Goal: Information Seeking & Learning: Learn about a topic

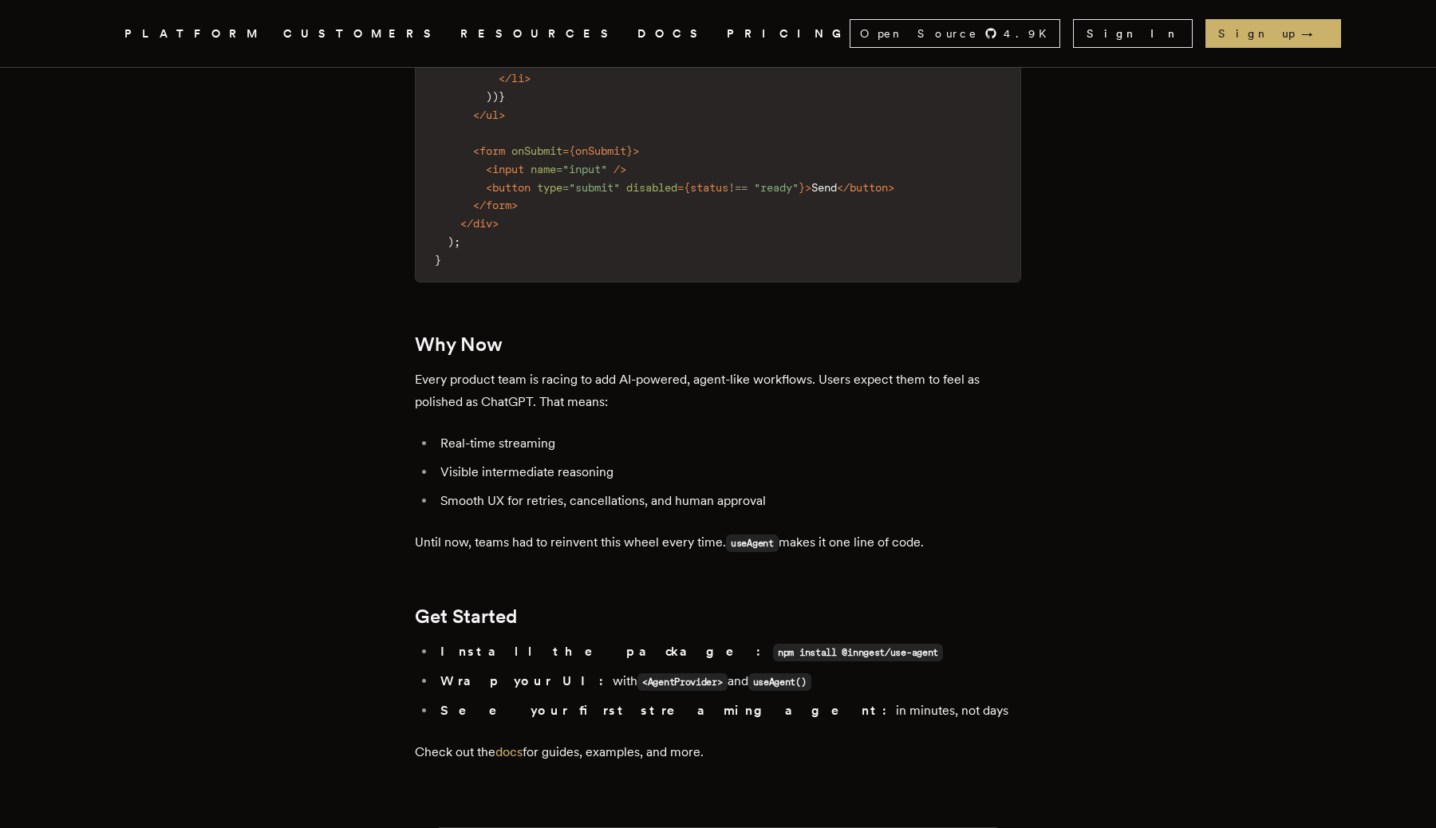
scroll to position [2675, 0]
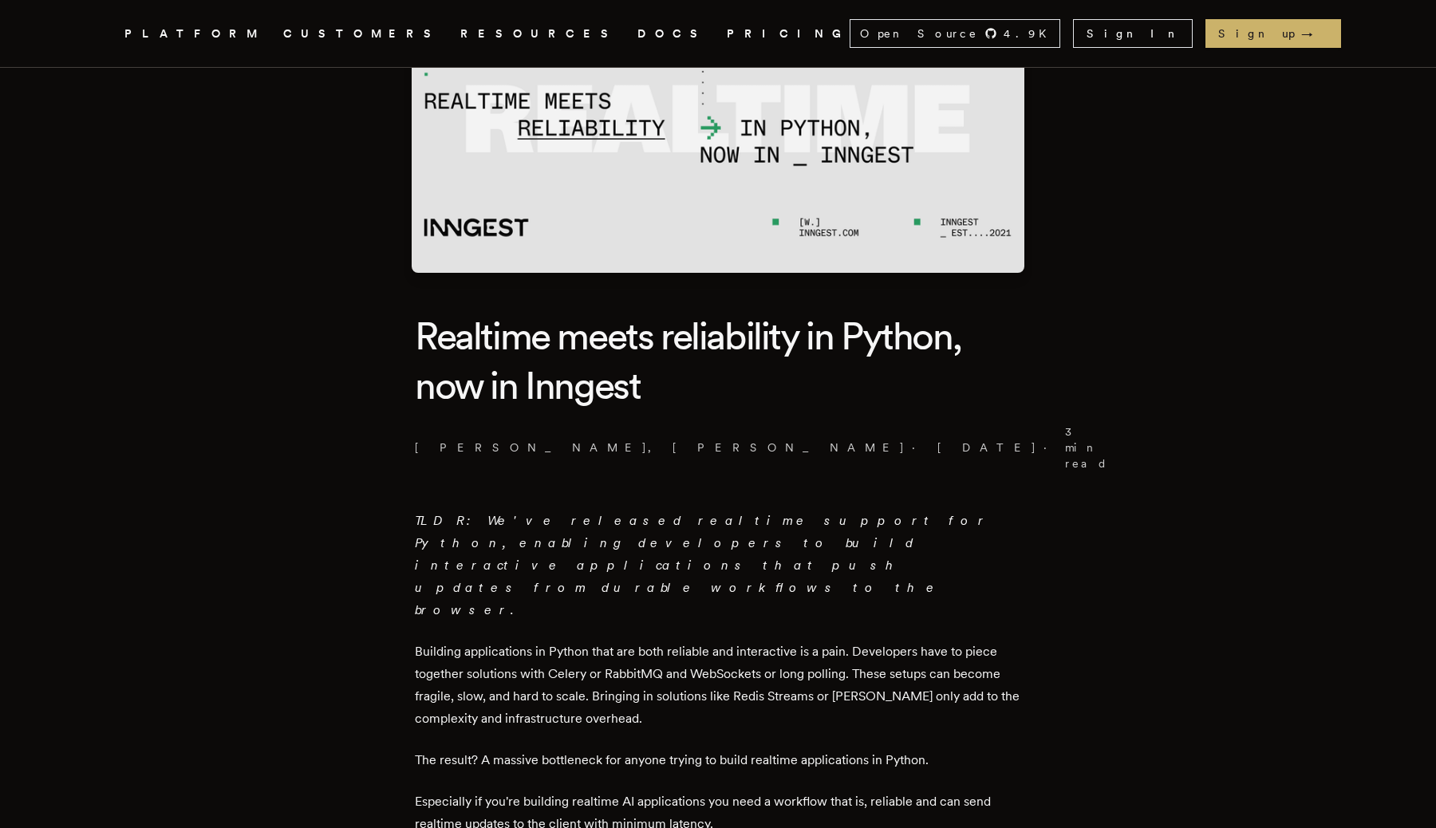
scroll to position [186, 0]
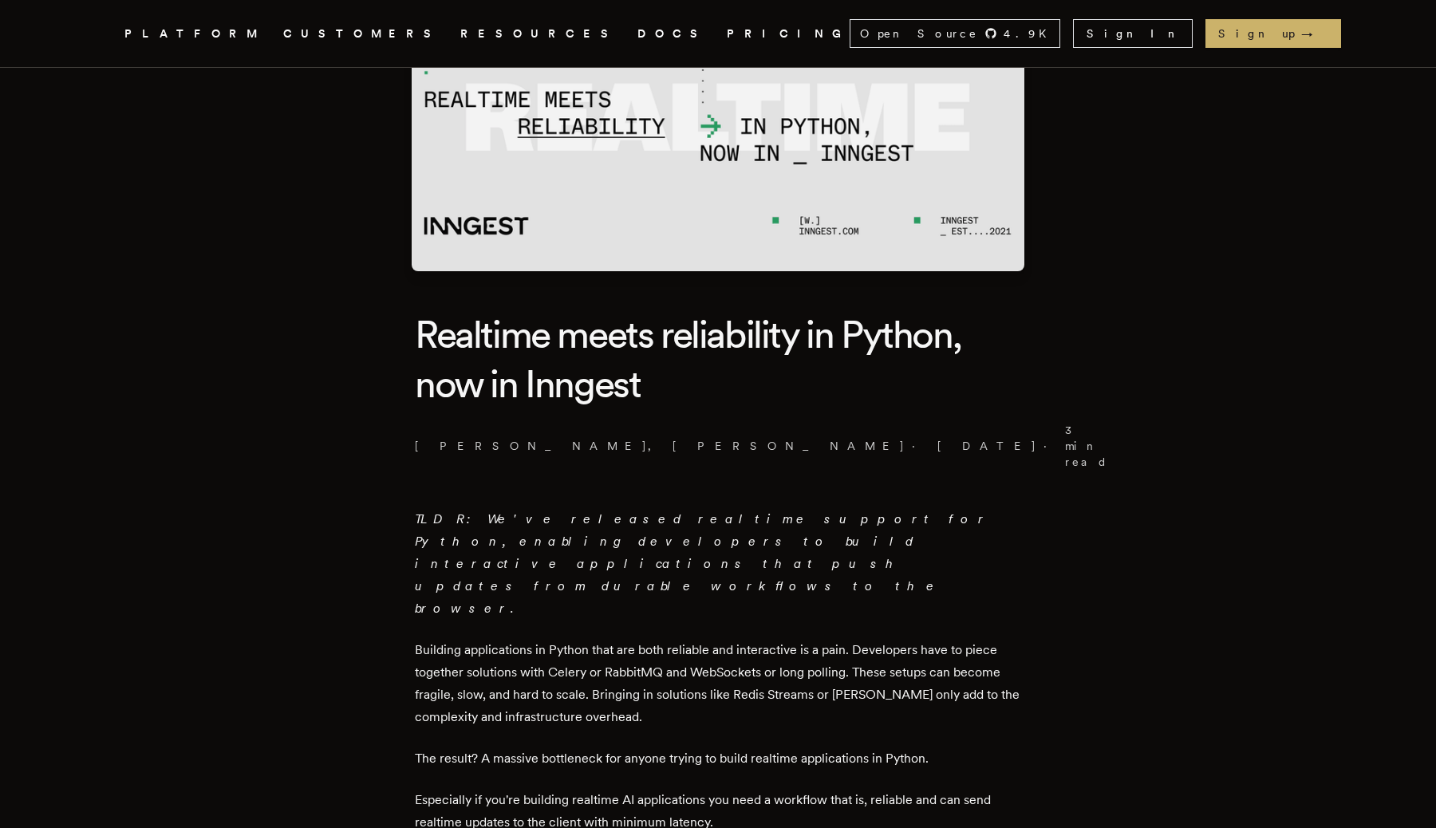
click at [503, 508] on p "TLDR: We've released realtime support for Python, enabling developers to build …" at bounding box center [718, 564] width 606 height 112
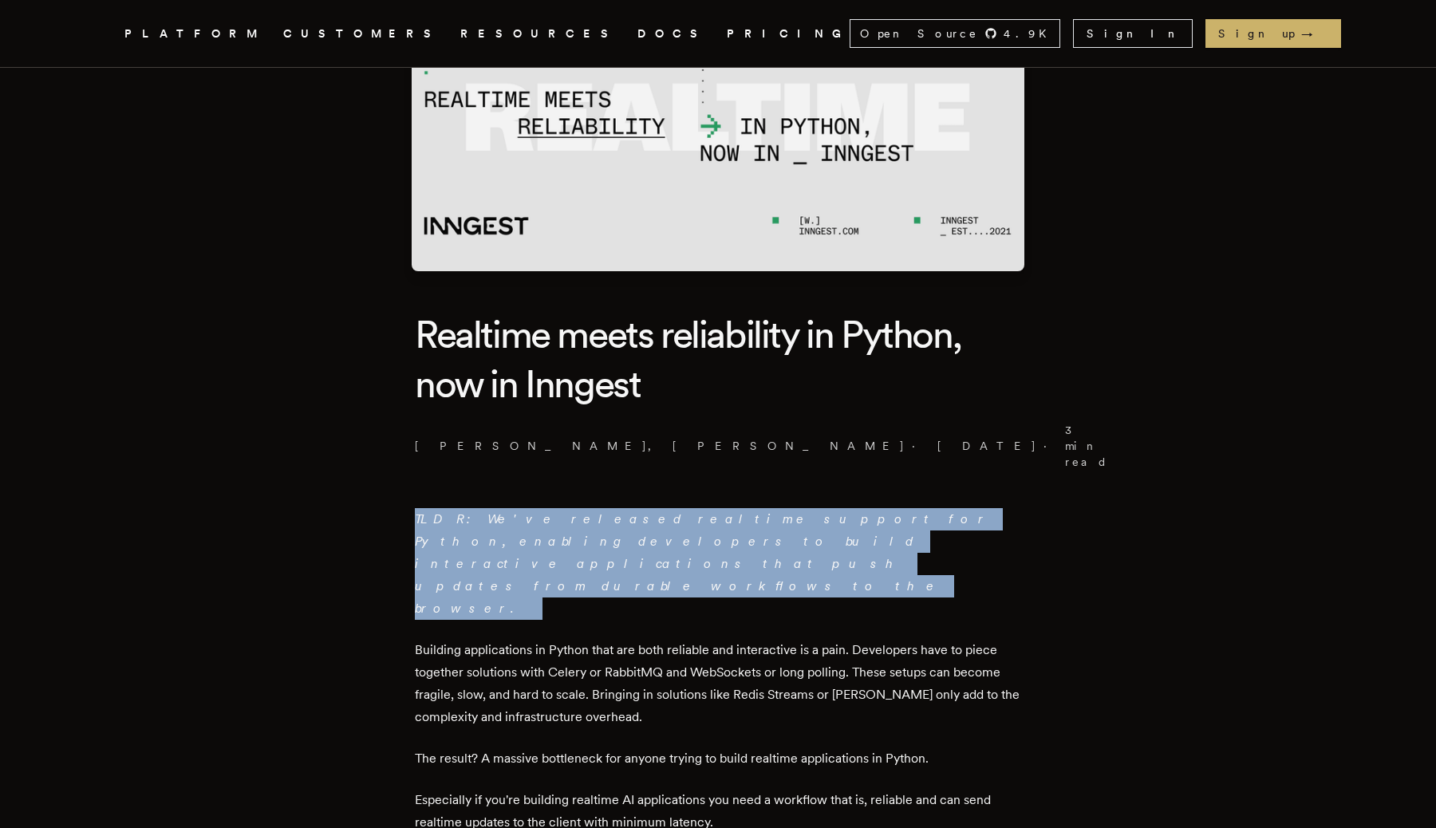
click at [503, 508] on p "TLDR: We've released realtime support for Python, enabling developers to build …" at bounding box center [718, 564] width 606 height 112
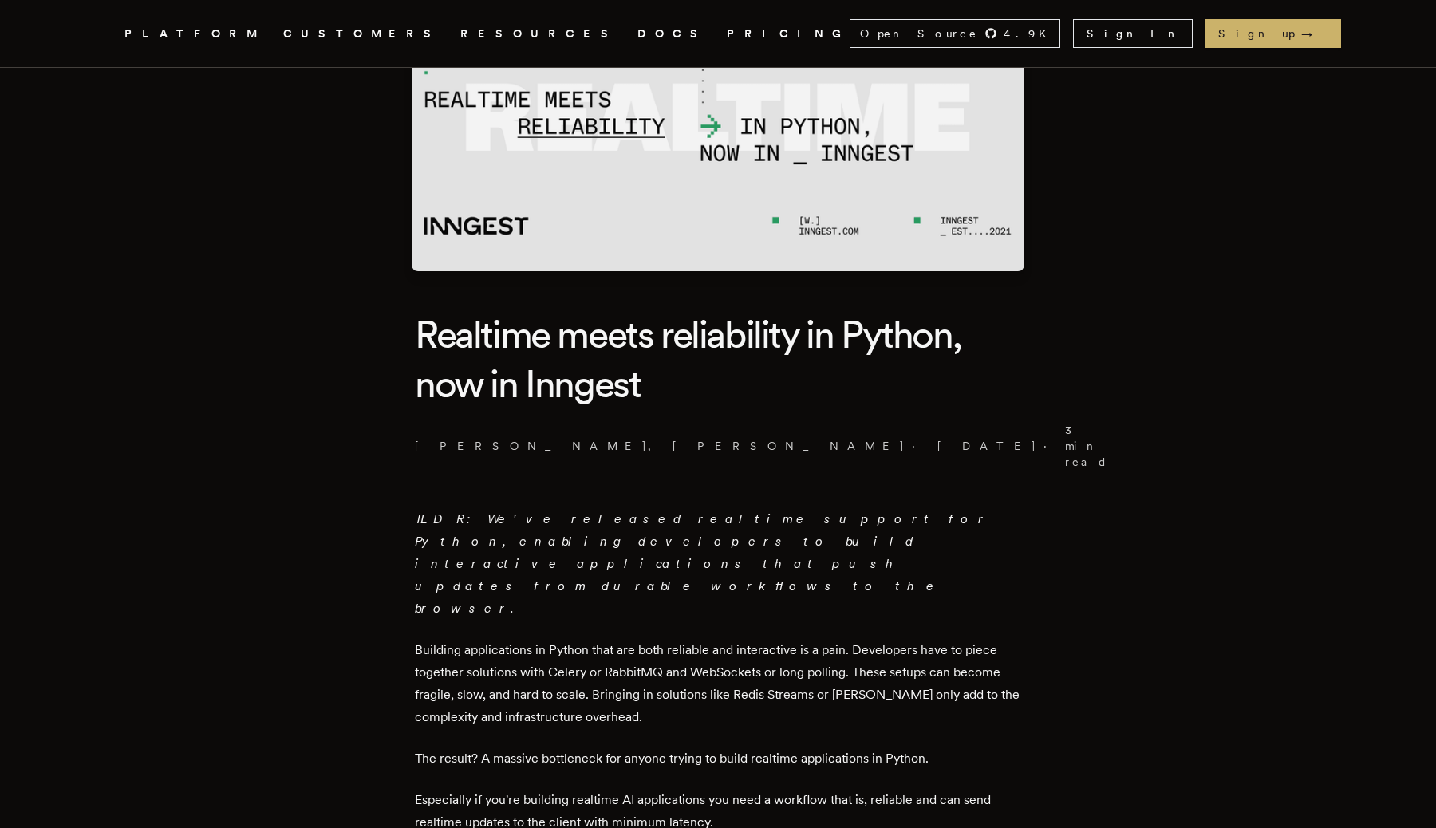
click at [423, 639] on p "Building applications in Python that are both reliable and interactive is a pai…" at bounding box center [718, 683] width 606 height 89
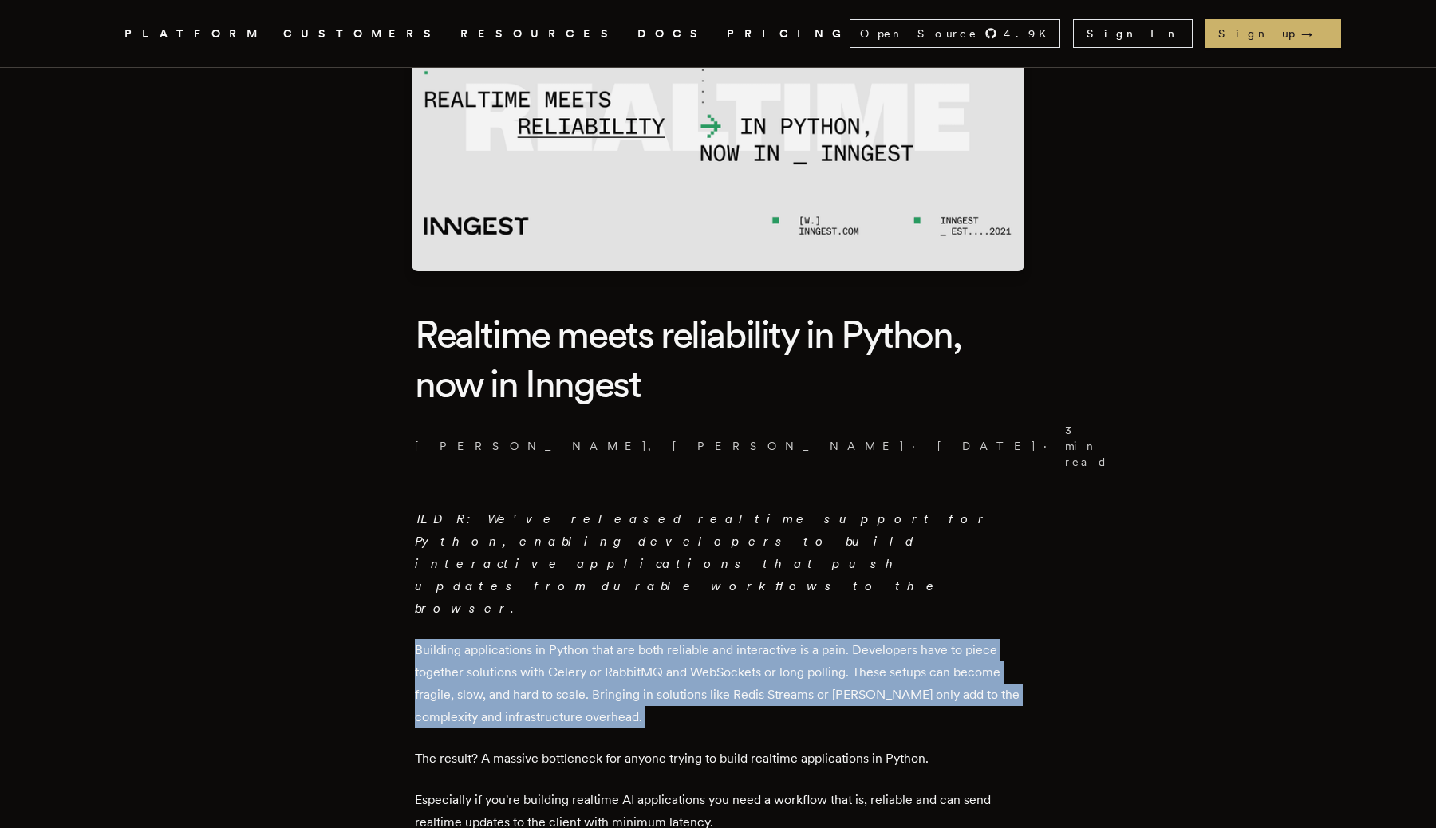
click at [423, 639] on p "Building applications in Python that are both reliable and interactive is a pai…" at bounding box center [718, 683] width 606 height 89
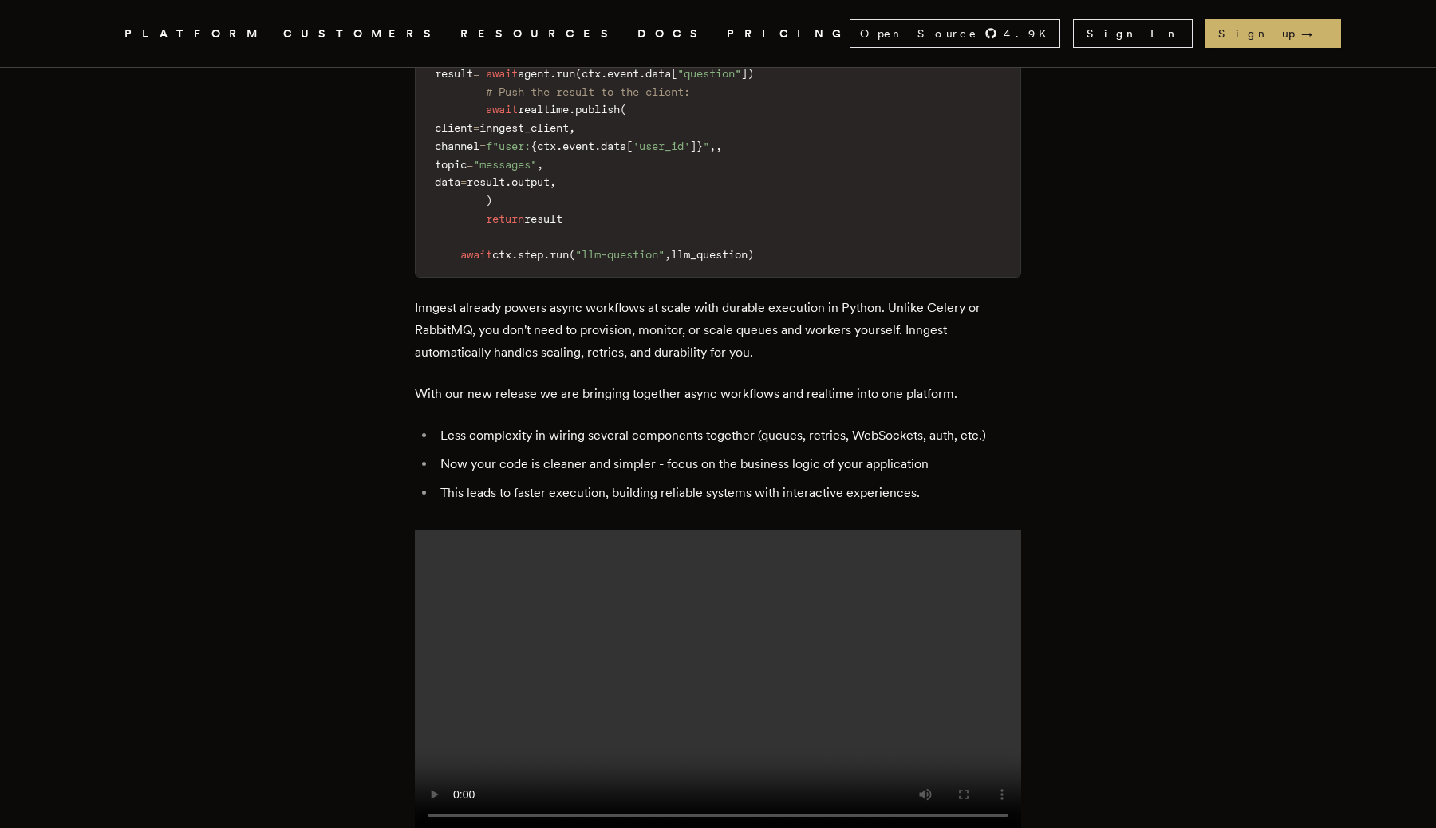
scroll to position [1699, 0]
